Goal: Information Seeking & Learning: Learn about a topic

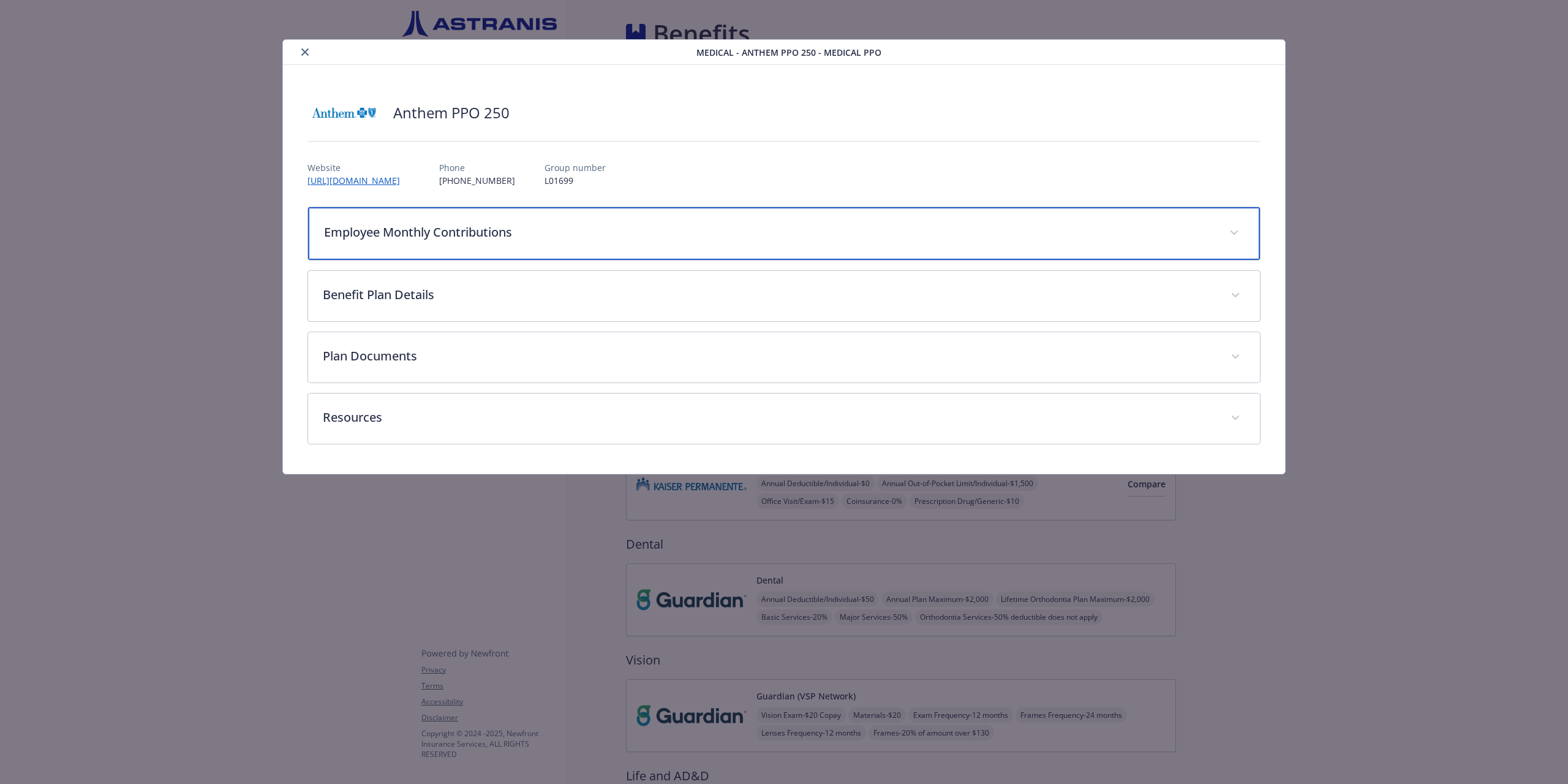
click at [519, 231] on p "Employee Monthly Contributions" at bounding box center [770, 232] width 890 height 19
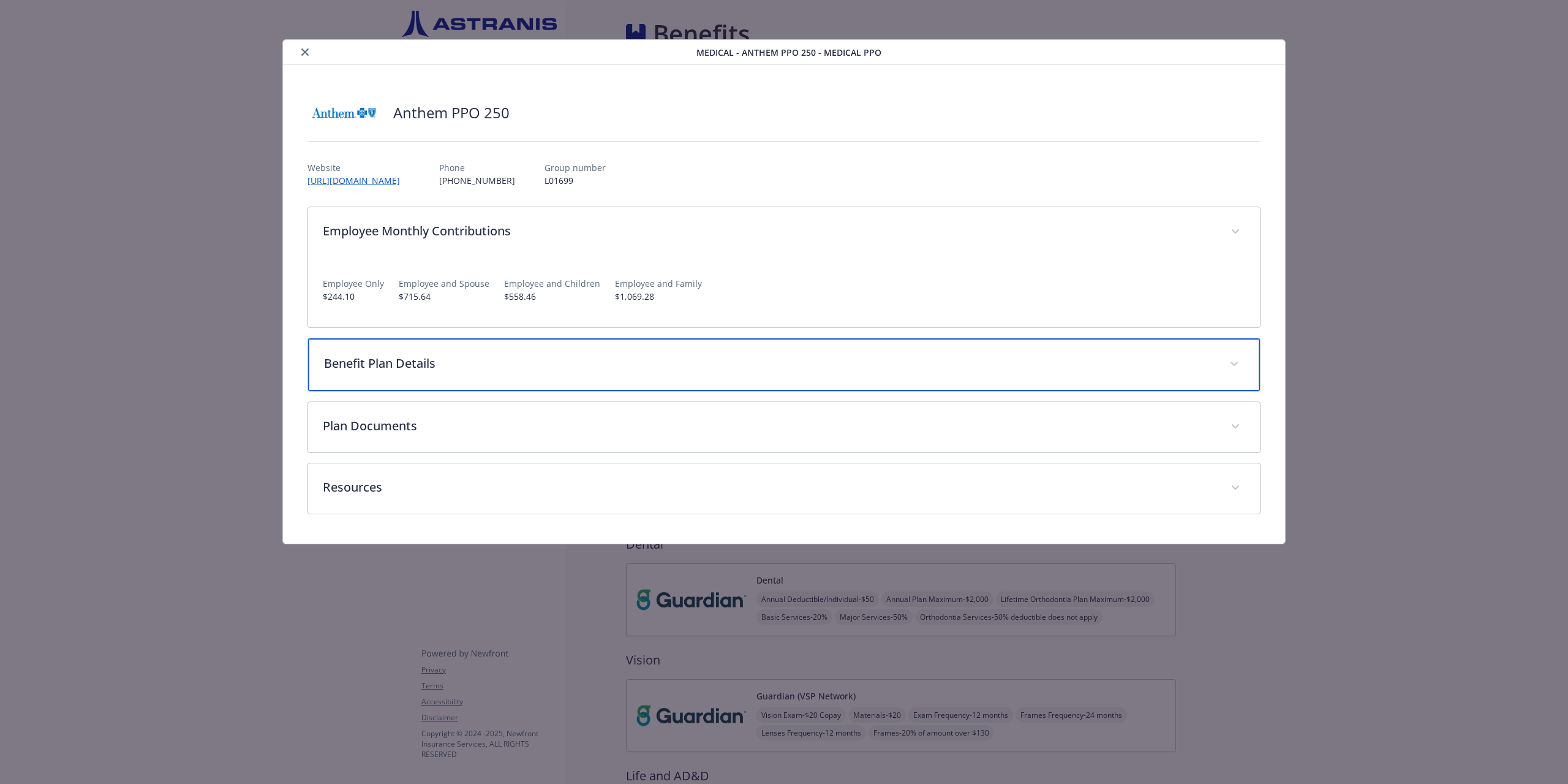
click at [453, 364] on p "Benefit Plan Details" at bounding box center [770, 363] width 890 height 19
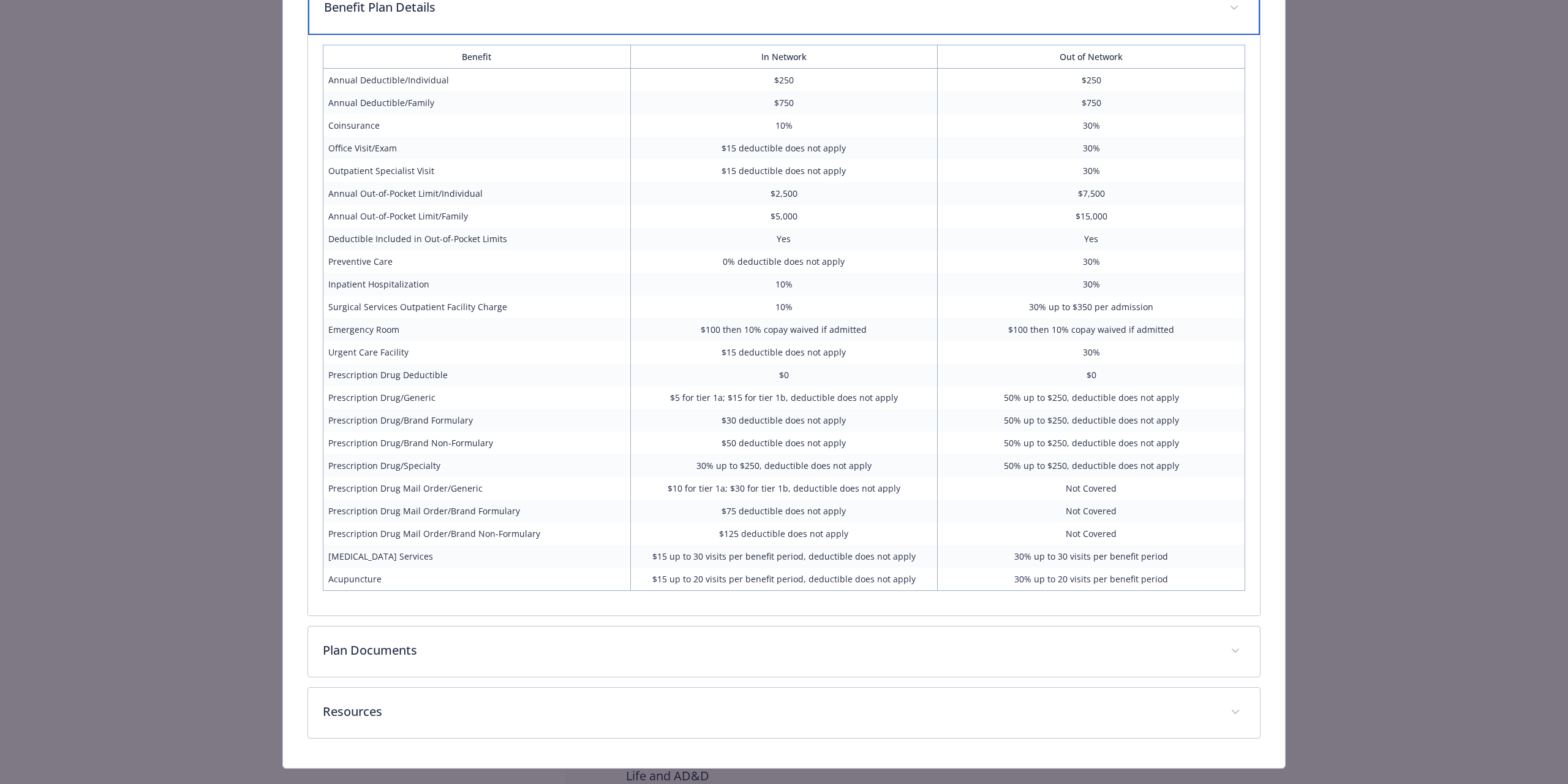
scroll to position [380, 0]
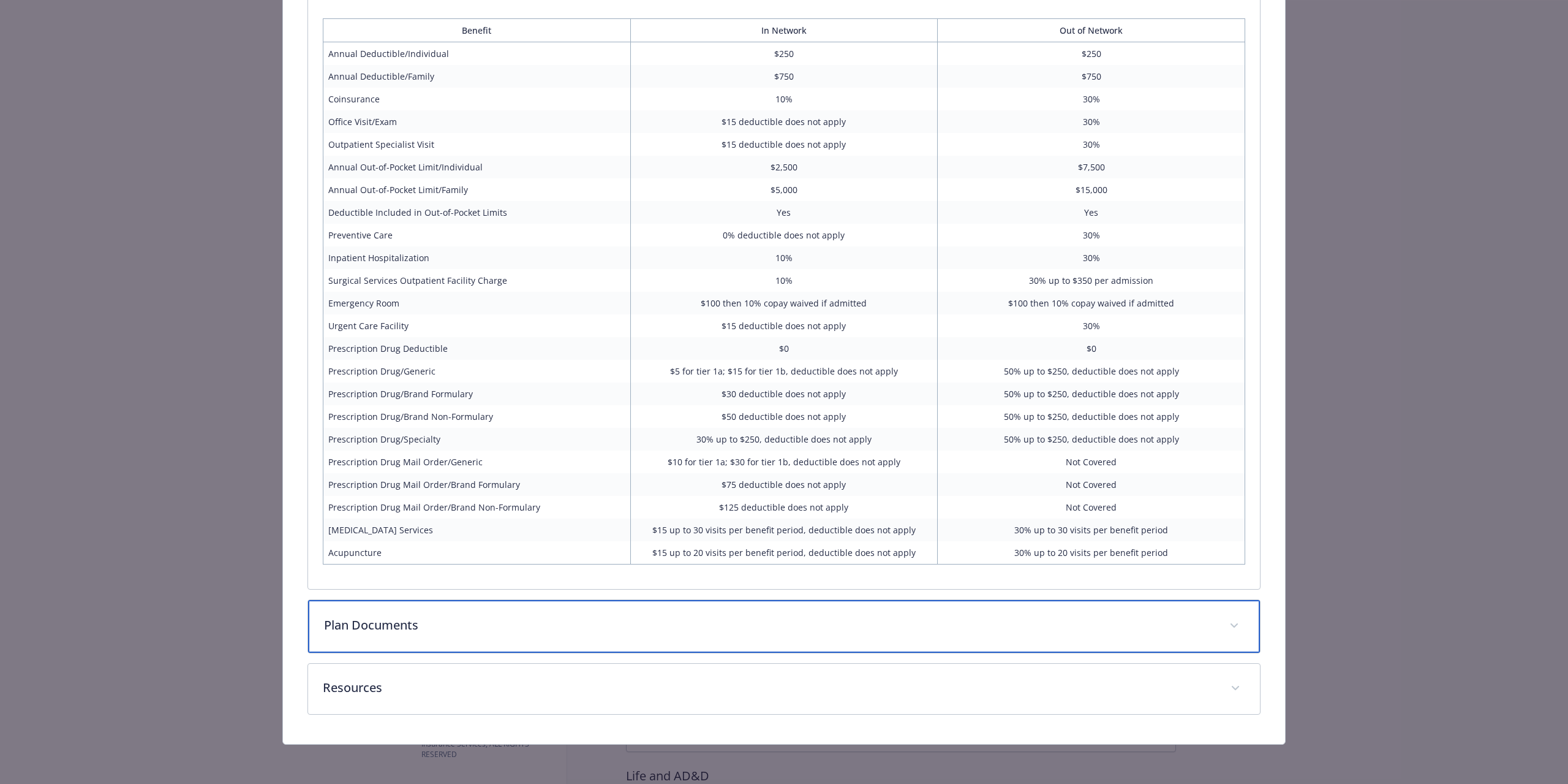
click at [393, 625] on p "Plan Documents" at bounding box center [770, 624] width 890 height 19
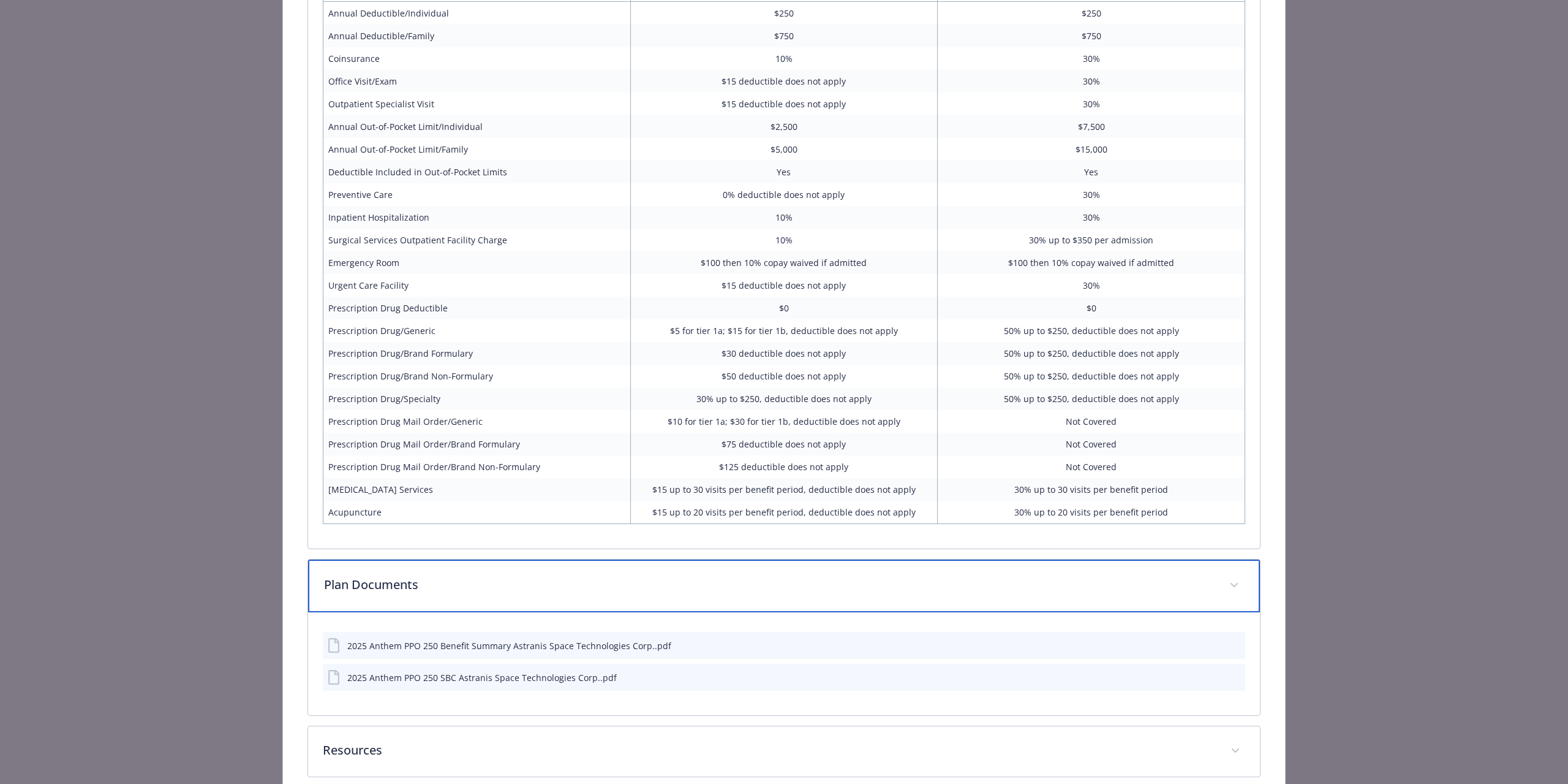
scroll to position [483, 0]
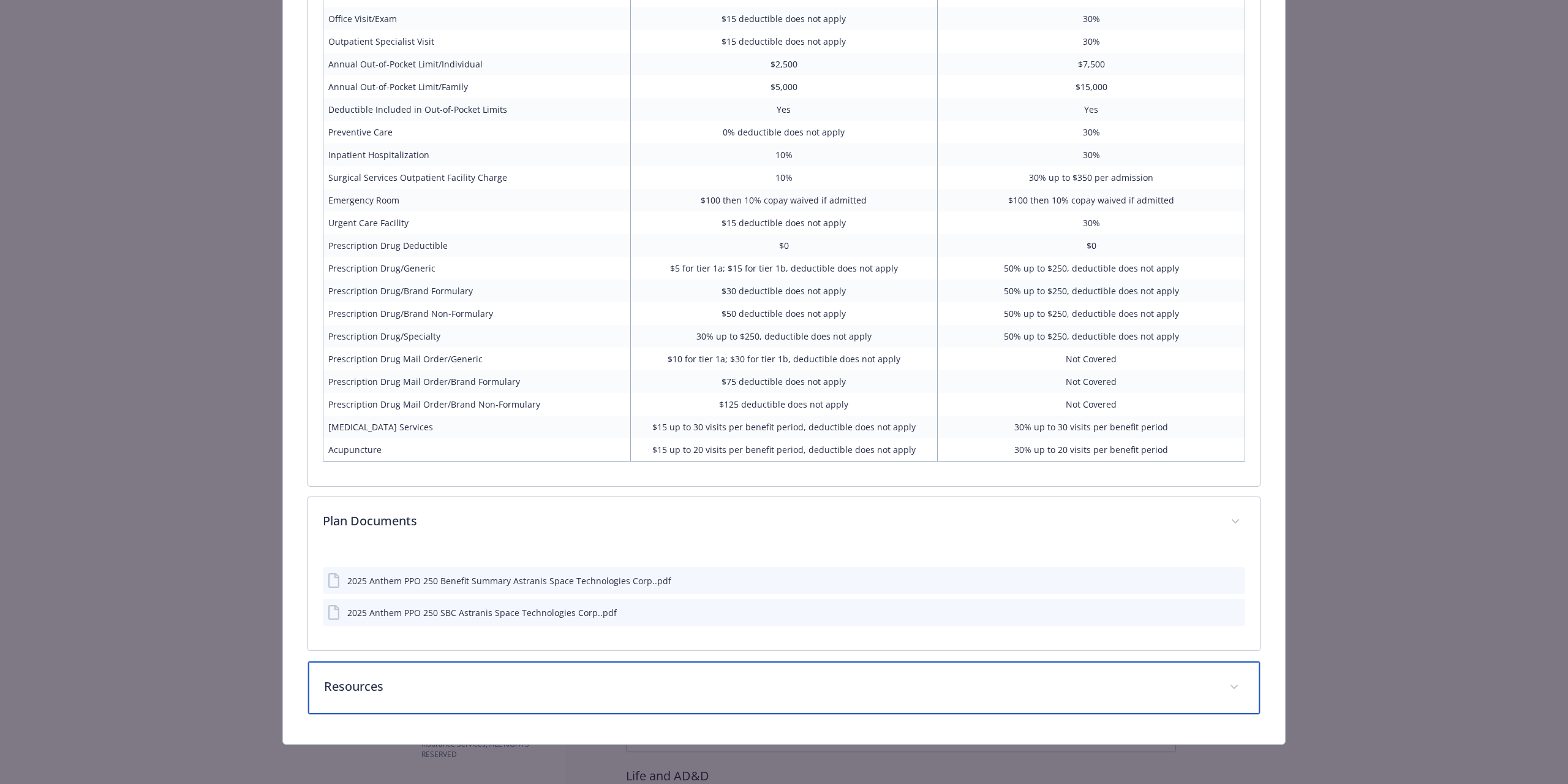
click at [379, 689] on p "Resources" at bounding box center [770, 686] width 890 height 19
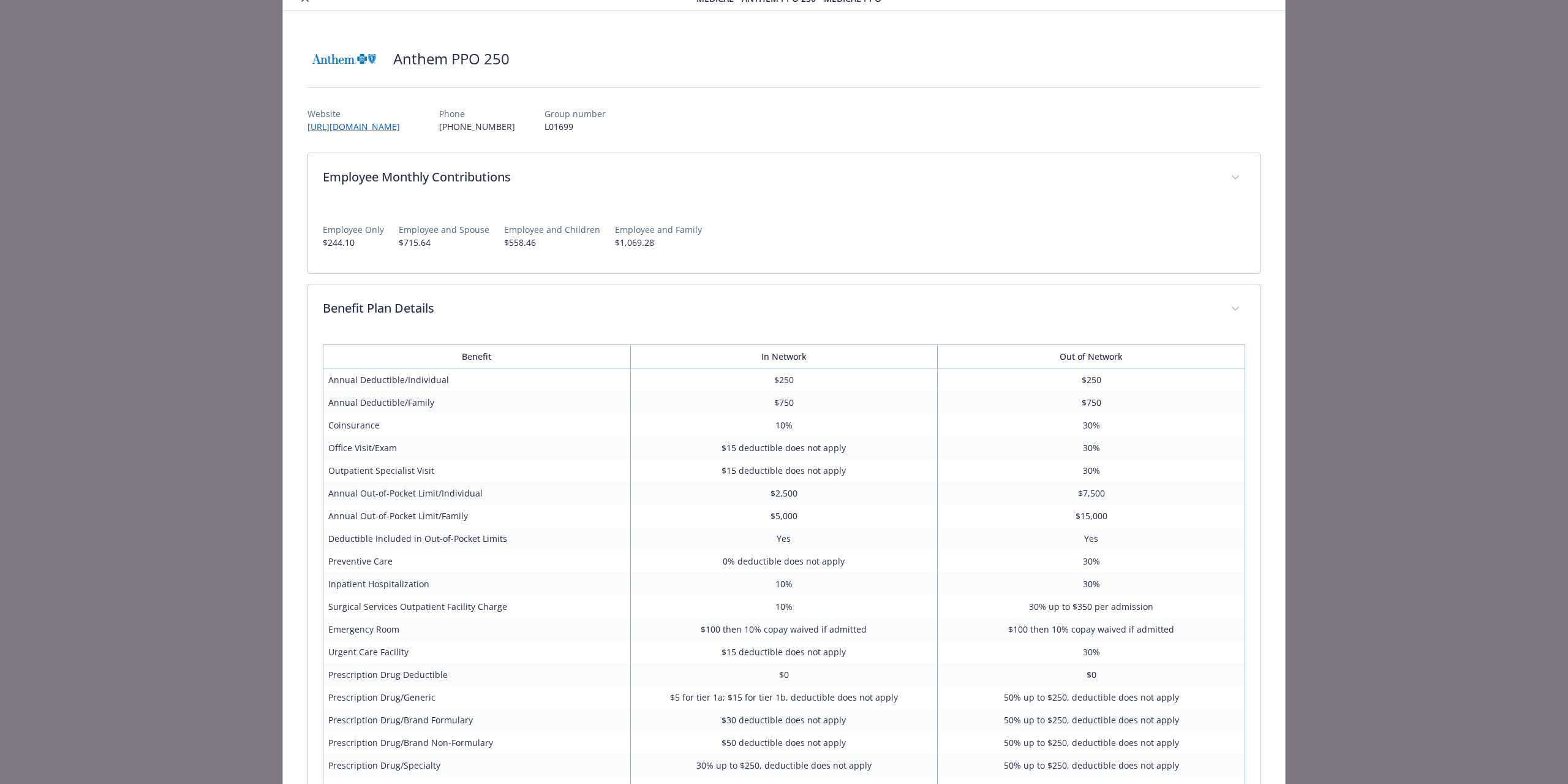
scroll to position [0, 0]
